Goal: Information Seeking & Learning: Learn about a topic

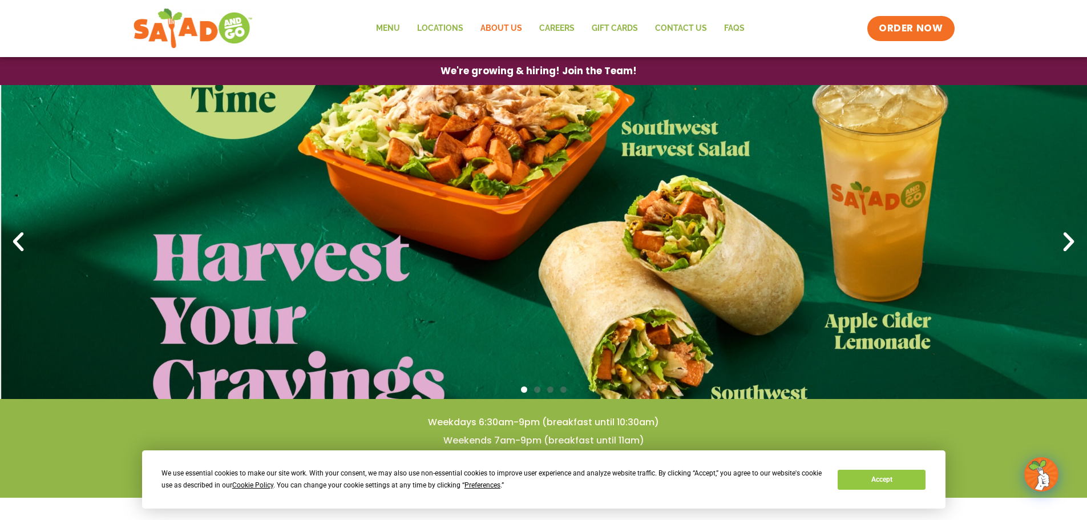
click at [485, 27] on link "About Us" at bounding box center [501, 28] width 59 height 26
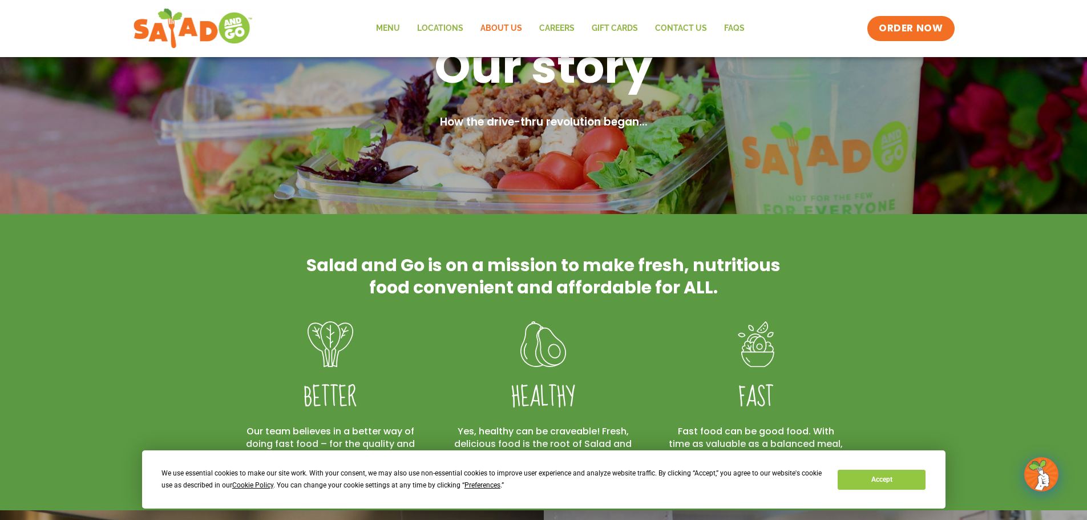
scroll to position [285, 0]
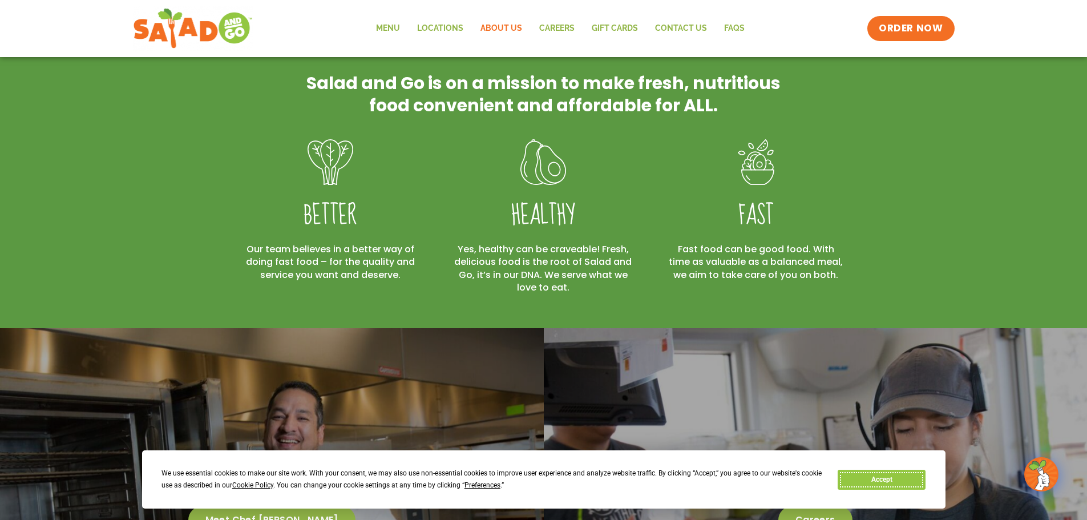
click at [891, 480] on button "Accept" at bounding box center [882, 480] width 88 height 20
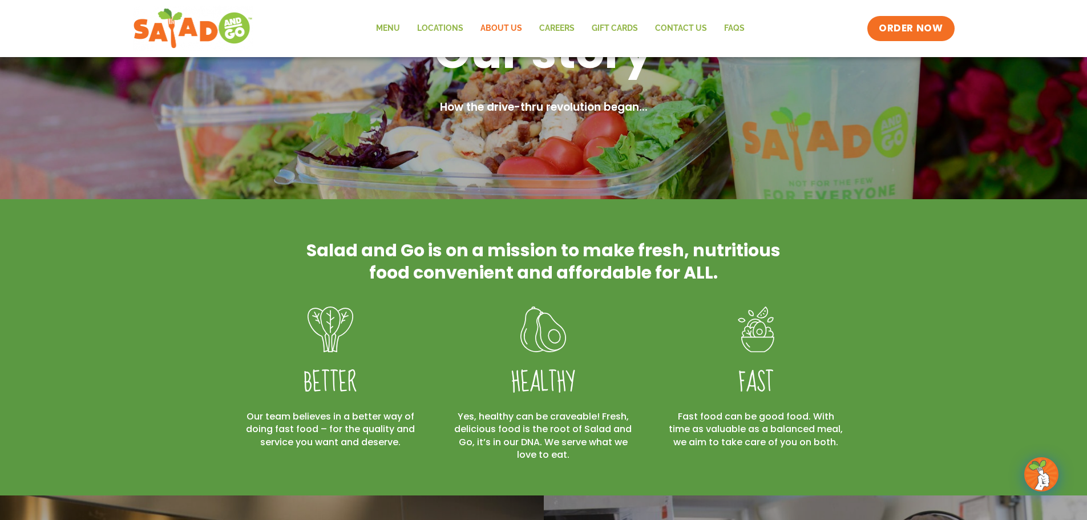
scroll to position [112, 0]
